Goal: Information Seeking & Learning: Find specific fact

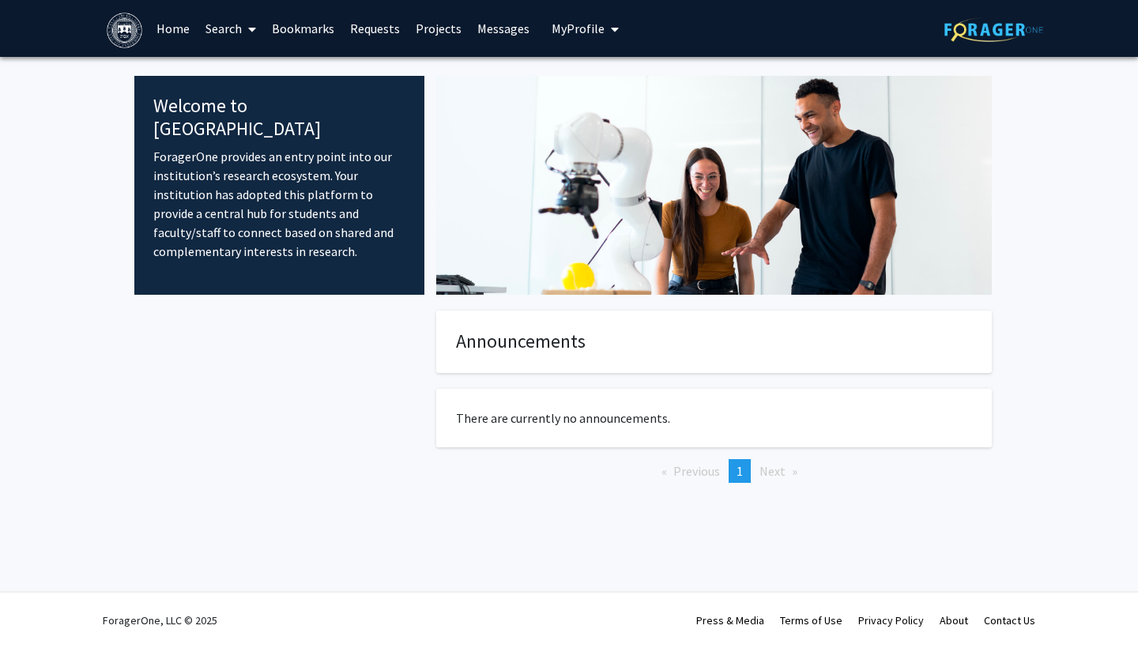
click at [242, 32] on span at bounding box center [249, 29] width 14 height 55
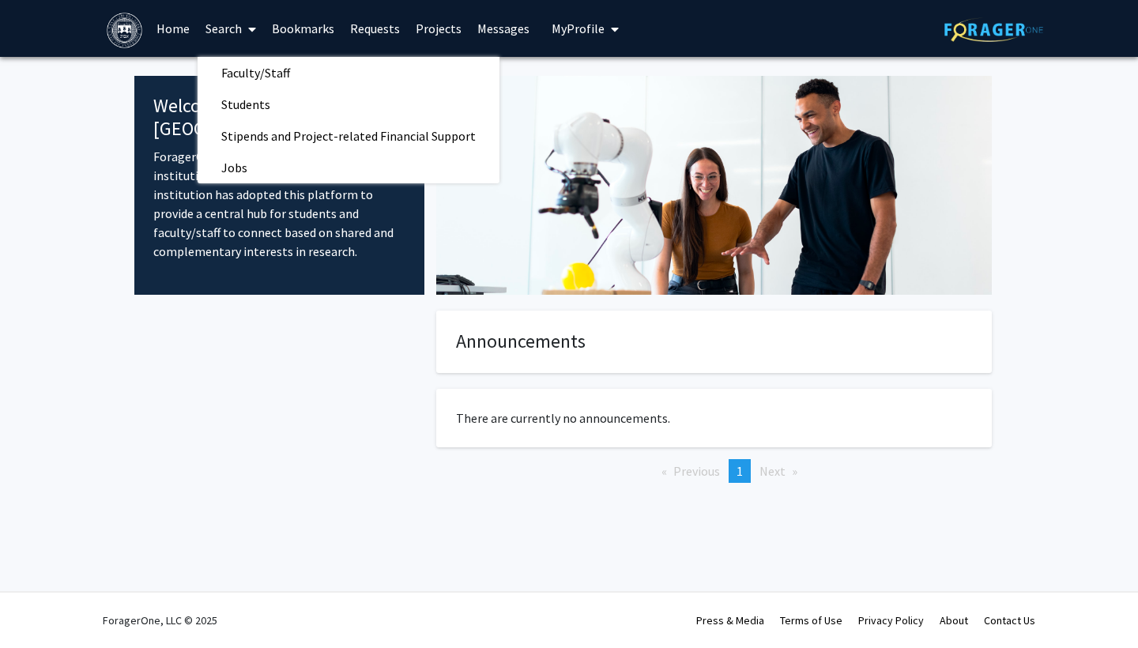
click at [448, 30] on link "Projects" at bounding box center [439, 28] width 62 height 55
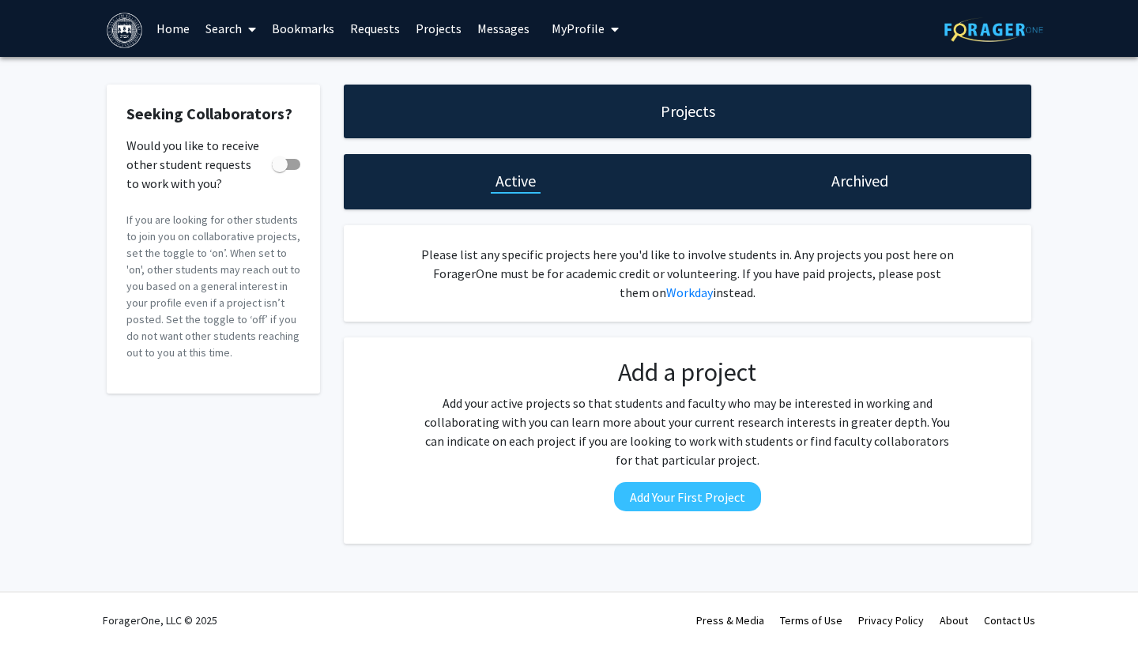
click at [231, 35] on link "Search" at bounding box center [231, 28] width 66 height 55
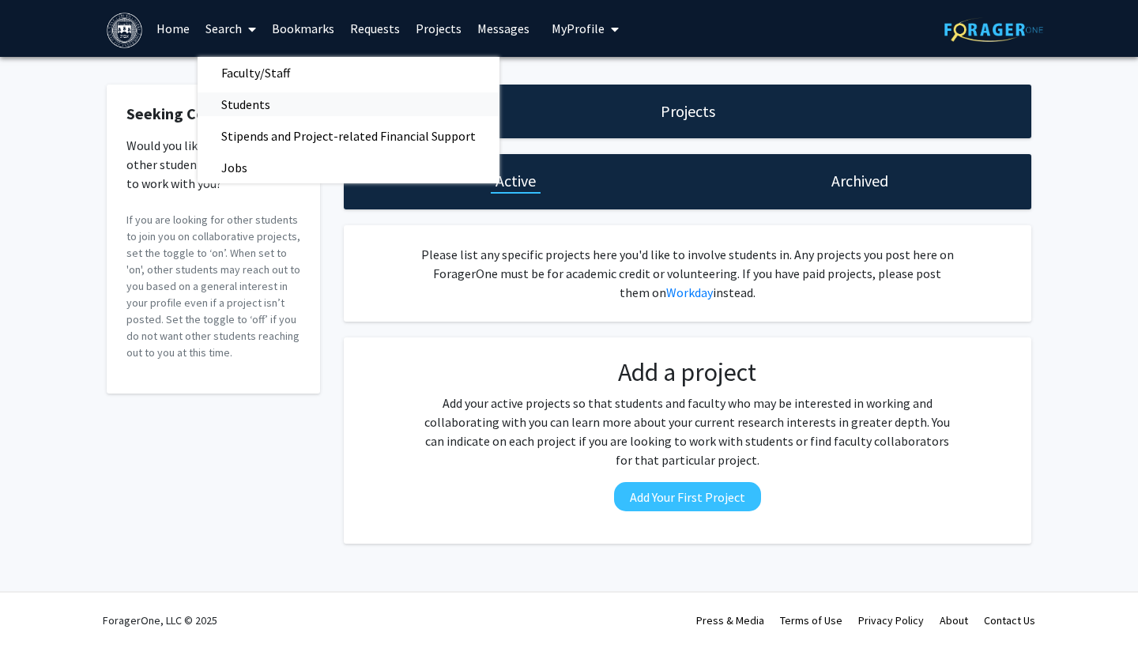
click at [228, 113] on span "Students" at bounding box center [246, 105] width 96 height 32
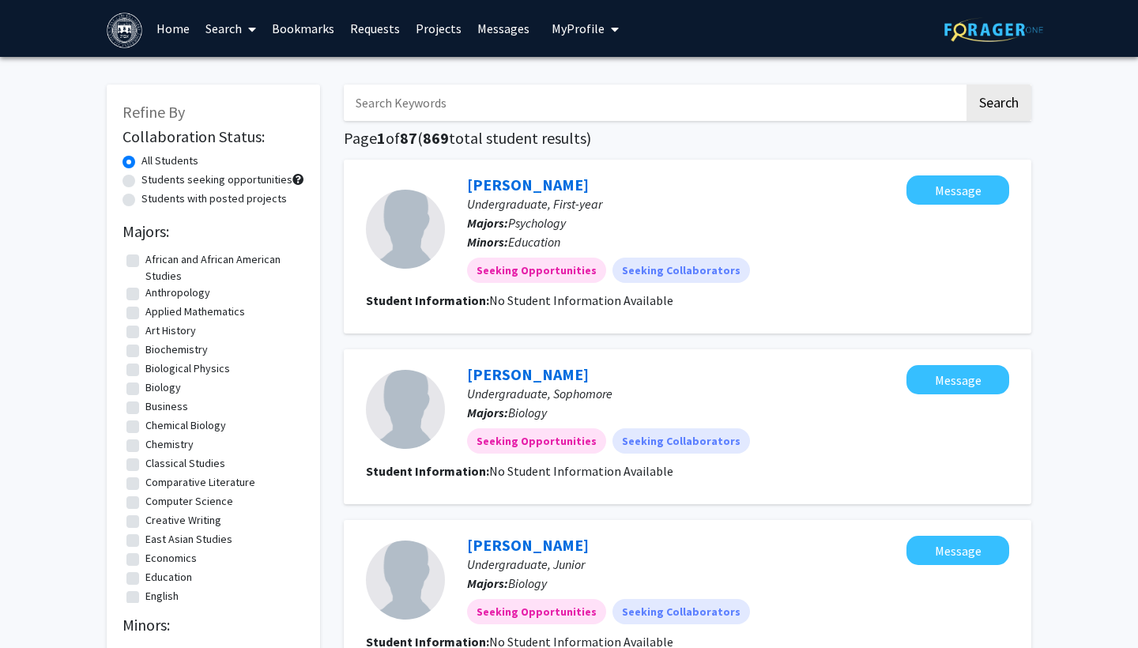
click at [511, 113] on input "Search Keywords" at bounding box center [654, 103] width 620 height 36
click at [998, 105] on button "Search" at bounding box center [998, 103] width 65 height 36
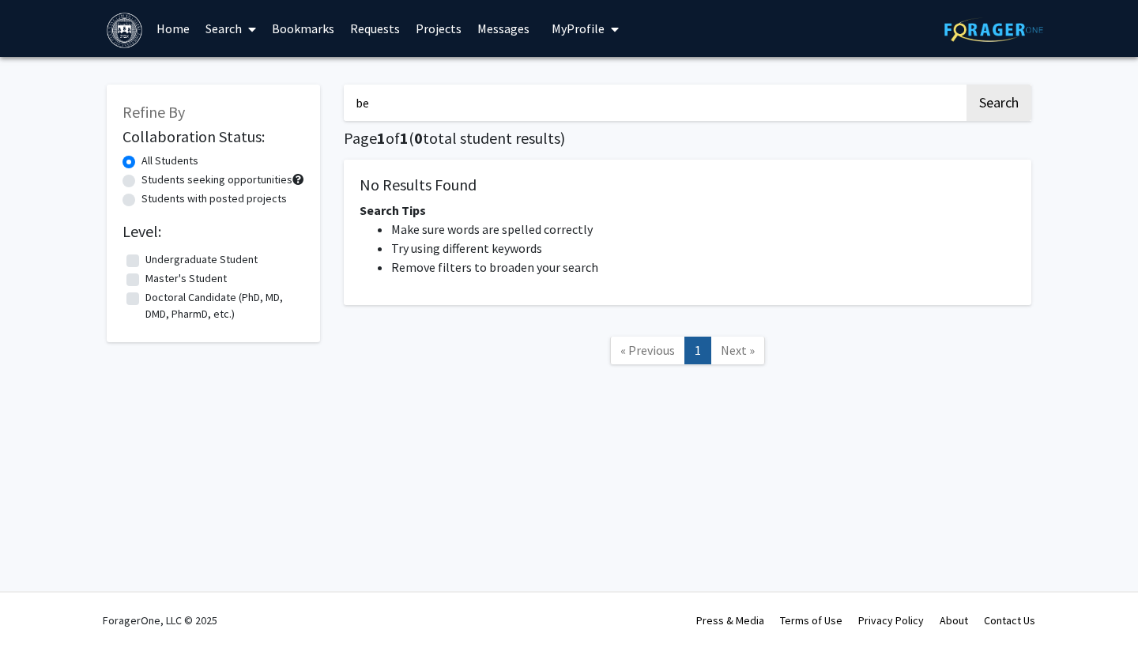
type input "b"
click at [998, 105] on button "Search" at bounding box center [998, 103] width 65 height 36
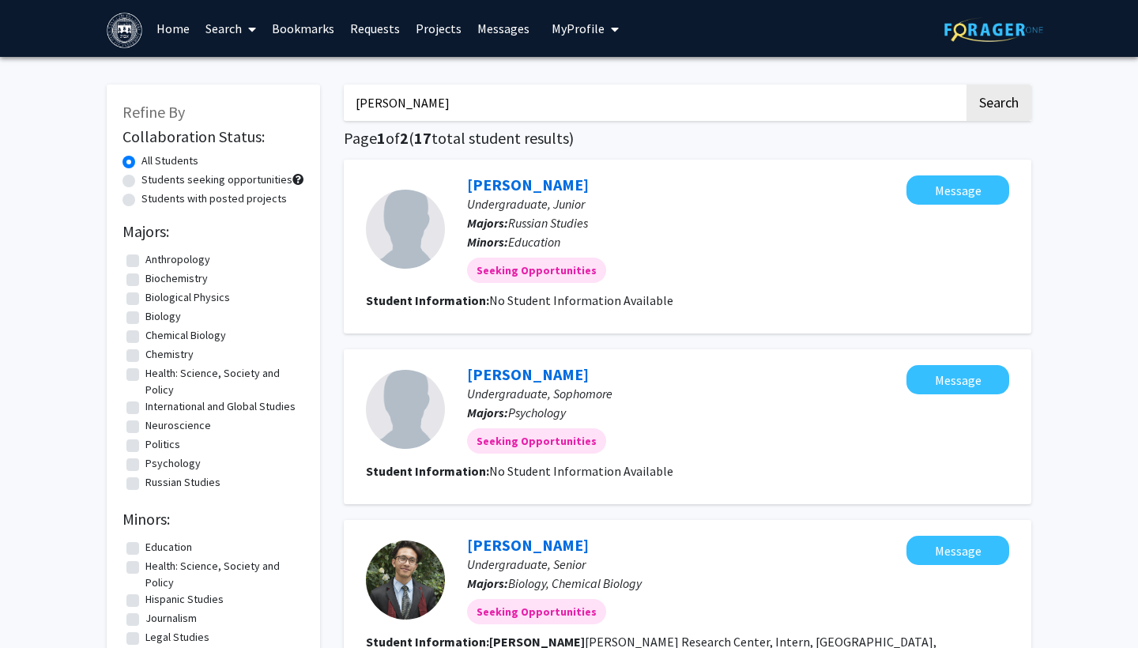
type input "[PERSON_NAME]"
click at [998, 105] on button "Search" at bounding box center [998, 103] width 65 height 36
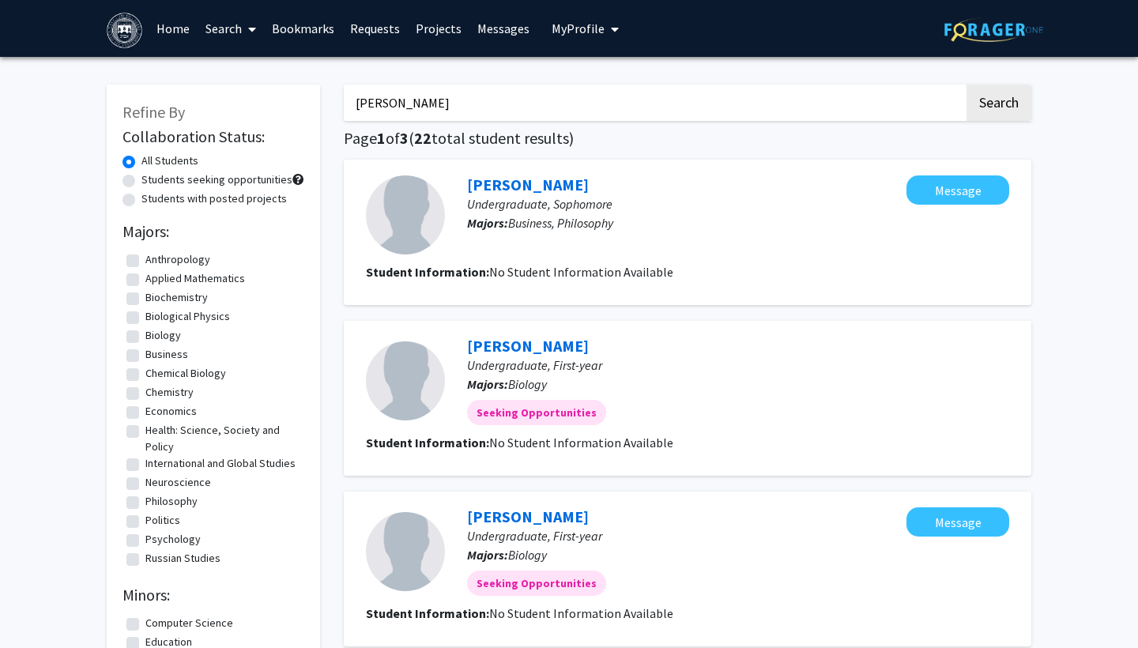
drag, startPoint x: 559, startPoint y: 102, endPoint x: 347, endPoint y: 102, distance: 211.8
click at [347, 102] on input "[PERSON_NAME]" at bounding box center [654, 103] width 620 height 36
click at [998, 105] on button "Search" at bounding box center [998, 103] width 65 height 36
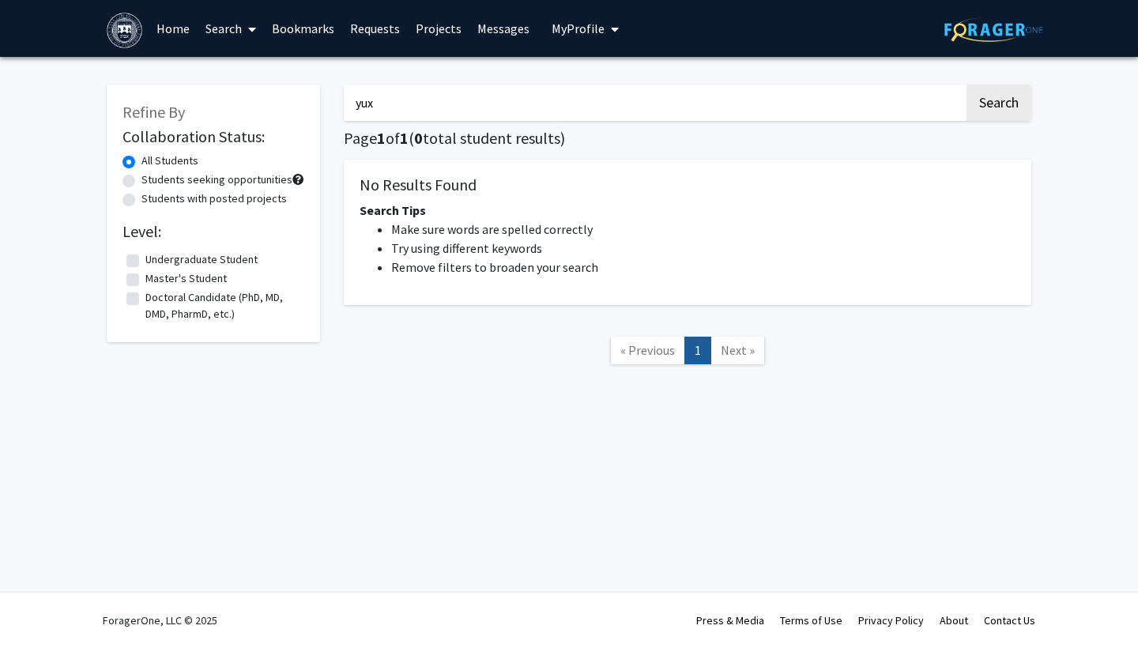
click at [998, 105] on button "Search" at bounding box center [998, 103] width 65 height 36
click at [494, 111] on input "yux" at bounding box center [654, 103] width 620 height 36
click at [998, 105] on button "Search" at bounding box center [998, 103] width 65 height 36
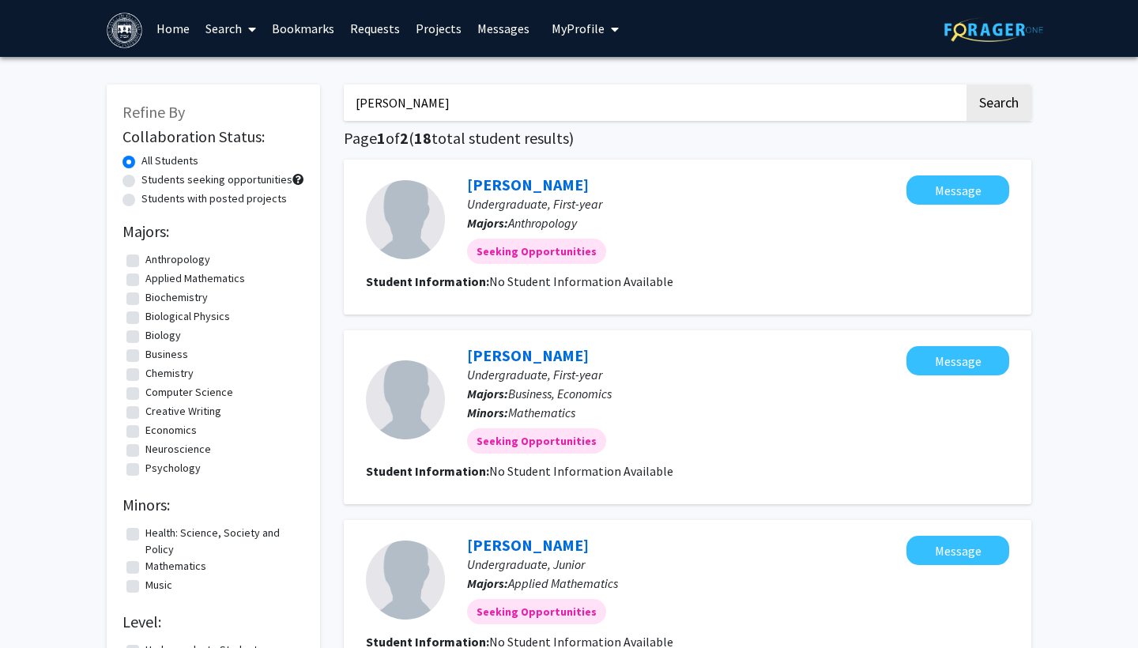
click at [687, 111] on input "[PERSON_NAME]" at bounding box center [654, 103] width 620 height 36
type input "y"
click at [998, 105] on button "Search" at bounding box center [998, 103] width 65 height 36
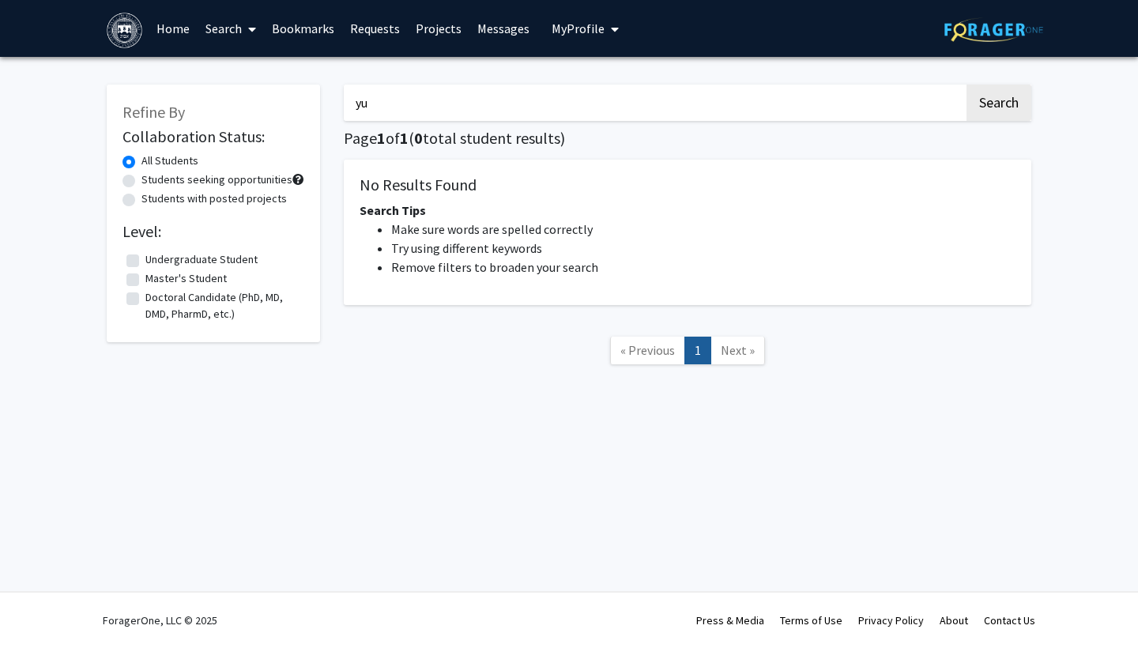
type input "y"
click at [998, 105] on button "Search" at bounding box center [998, 103] width 65 height 36
type input "y"
